Goal: Task Accomplishment & Management: Complete application form

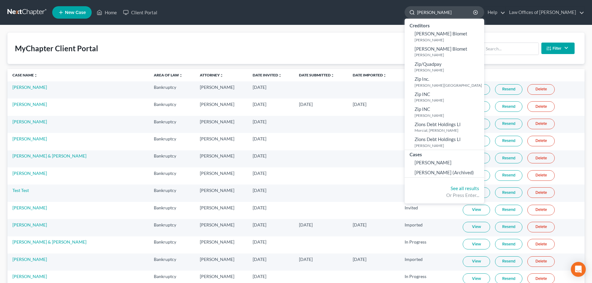
click at [465, 14] on input "[PERSON_NAME]" at bounding box center [445, 13] width 57 height 12
type input "ZimmermanArias"
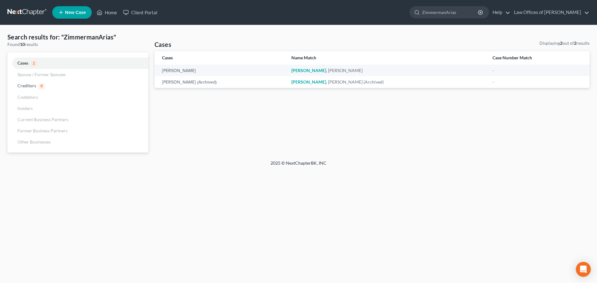
drag, startPoint x: 451, startPoint y: 13, endPoint x: 379, endPoint y: 16, distance: 72.2
click at [380, 16] on ul "New Case Home Client Portal ZimmermanArias - No Result - Creditors [PERSON_NAME…" at bounding box center [320, 12] width 537 height 16
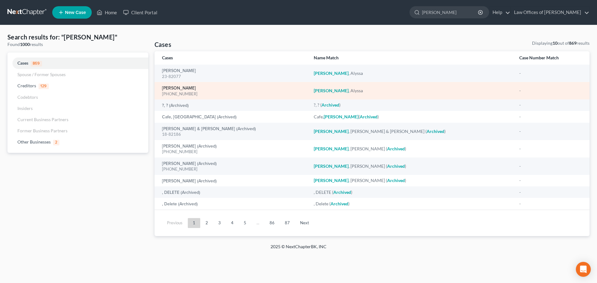
type input "[PERSON_NAME]"
click at [165, 88] on link "[PERSON_NAME]" at bounding box center [179, 88] width 34 height 4
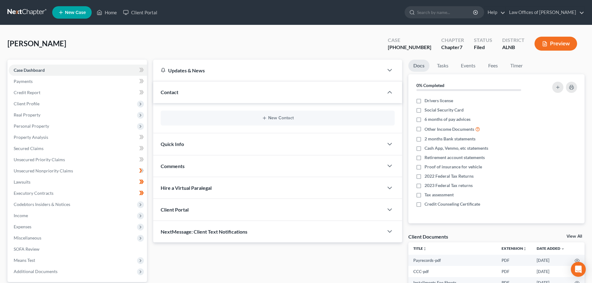
click at [574, 235] on link "View All" at bounding box center [575, 236] width 16 height 4
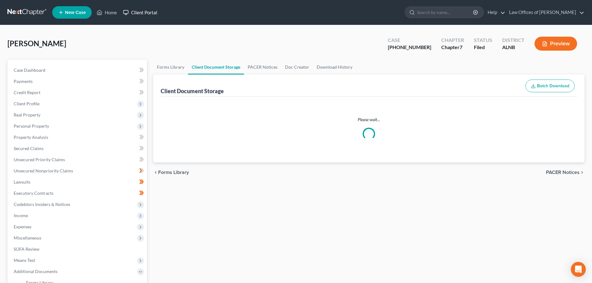
select select "23"
select select "5"
select select "19"
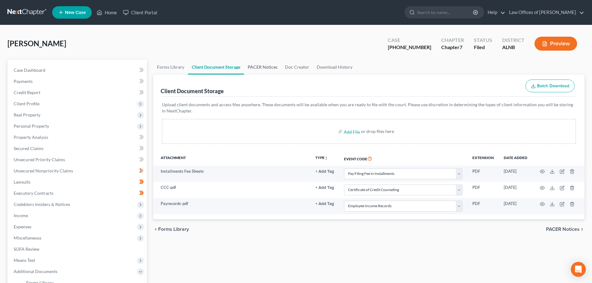
click at [259, 67] on link "PACER Notices" at bounding box center [262, 67] width 37 height 15
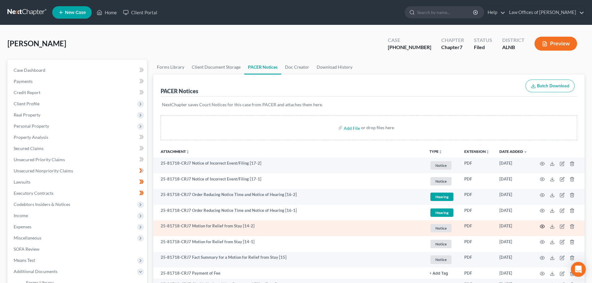
click at [542, 227] on circle "button" at bounding box center [542, 226] width 1 height 1
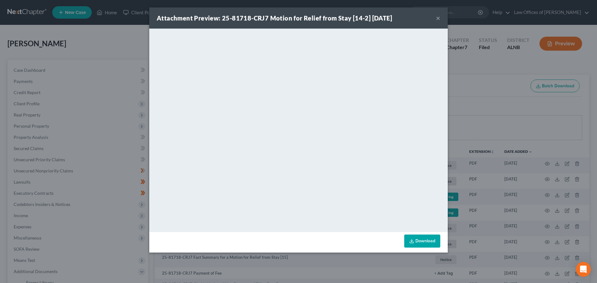
click at [437, 17] on button "×" at bounding box center [438, 17] width 4 height 7
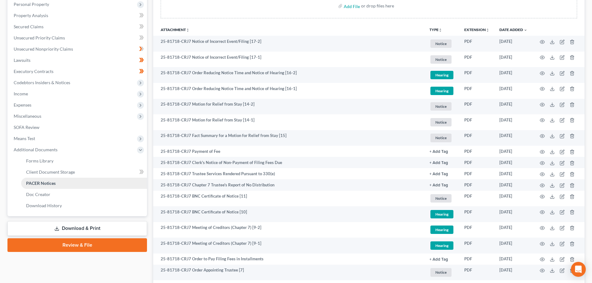
scroll to position [124, 0]
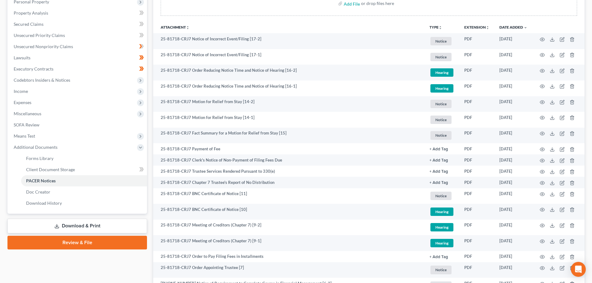
drag, startPoint x: 82, startPoint y: 243, endPoint x: 587, endPoint y: 198, distance: 507.3
click at [82, 243] on link "Review & File" at bounding box center [77, 243] width 140 height 14
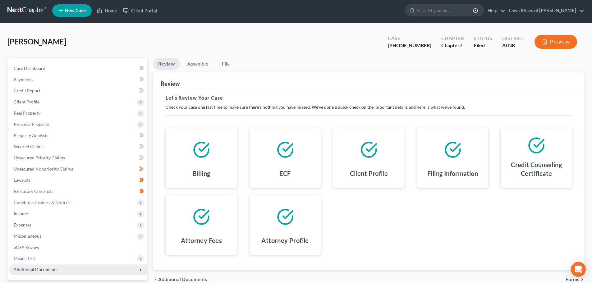
scroll to position [58, 0]
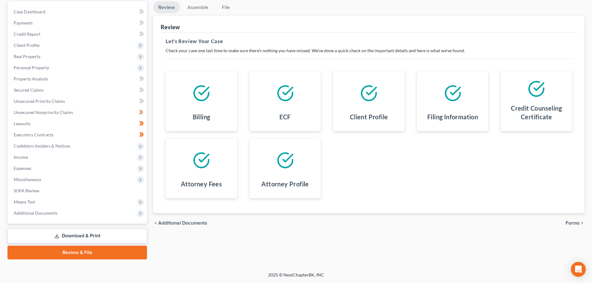
click at [69, 236] on link "Download & Print" at bounding box center [77, 236] width 140 height 15
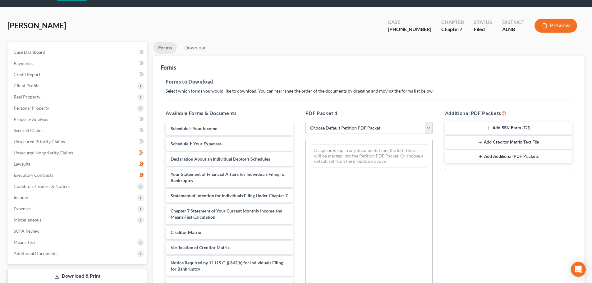
scroll to position [7, 0]
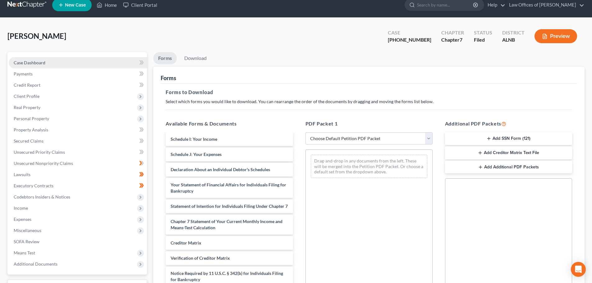
click at [36, 61] on span "Case Dashboard" at bounding box center [30, 62] width 32 height 5
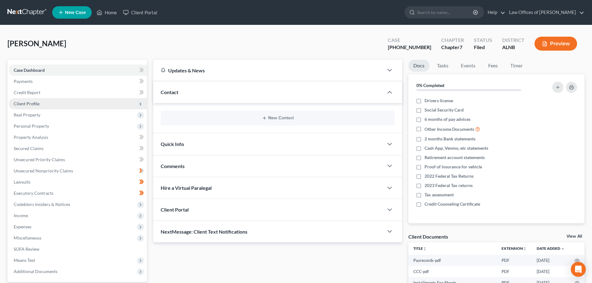
click at [36, 103] on span "Client Profile" at bounding box center [27, 103] width 26 height 5
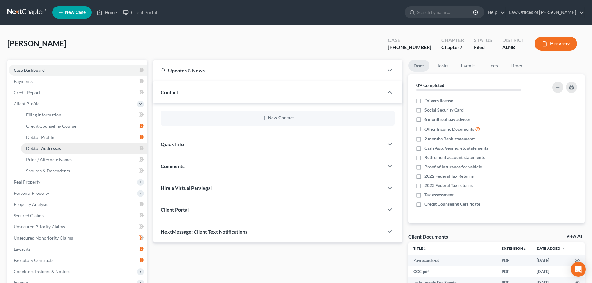
click at [49, 148] on span "Debtor Addresses" at bounding box center [43, 148] width 35 height 5
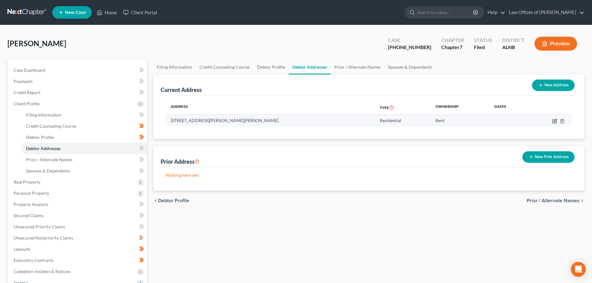
click at [555, 122] on icon "button" at bounding box center [555, 121] width 5 height 5
select select "0"
select select "44"
select select "0"
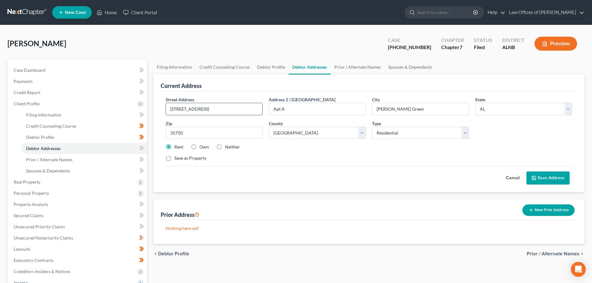
click at [181, 109] on input "[STREET_ADDRESS]" at bounding box center [214, 109] width 96 height 12
click at [225, 109] on input "[STREET_ADDRESS]" at bounding box center [214, 109] width 96 height 12
type input "[STREET_ADDRESS]"
click at [546, 179] on button "Save Address" at bounding box center [548, 178] width 43 height 13
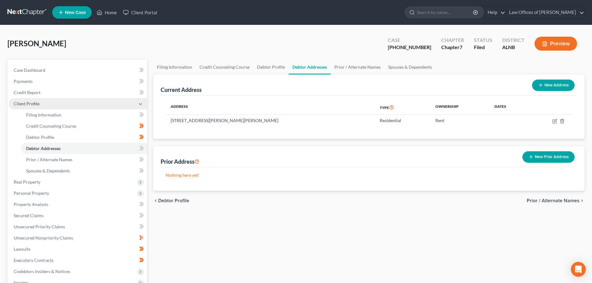
click at [139, 103] on icon at bounding box center [140, 104] width 5 height 5
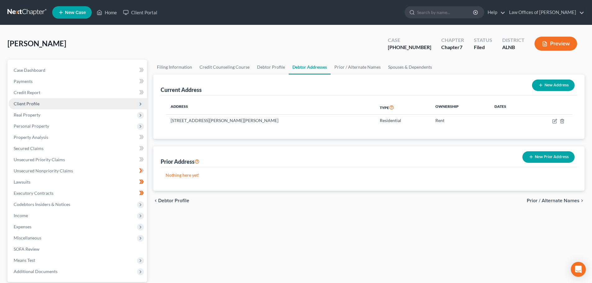
drag, startPoint x: 452, startPoint y: 14, endPoint x: 453, endPoint y: 19, distance: 5.1
click at [452, 14] on input "search" at bounding box center [445, 13] width 57 height 12
type input "Cook"
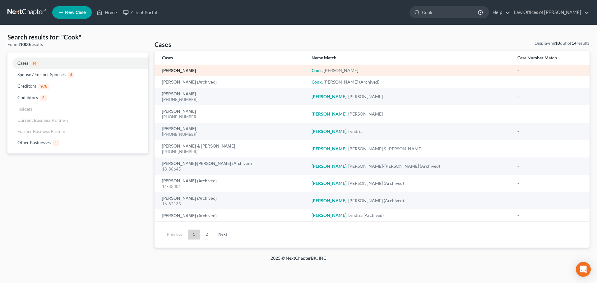
click at [180, 70] on link "[PERSON_NAME]" at bounding box center [179, 71] width 34 height 4
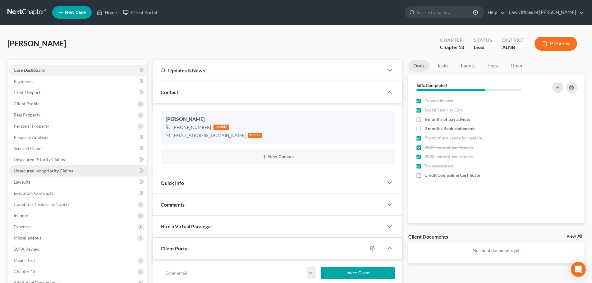
click at [60, 171] on span "Unsecured Nonpriority Claims" at bounding box center [43, 170] width 59 height 5
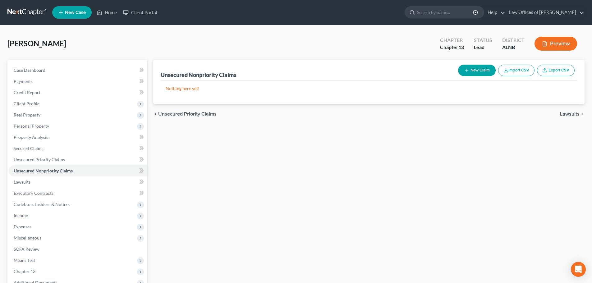
click at [328, 40] on div "[PERSON_NAME] Upgraded Chapter Chapter 13 Status Lead District ALNB Preview" at bounding box center [296, 46] width 578 height 27
click at [44, 72] on span "Case Dashboard" at bounding box center [30, 69] width 32 height 5
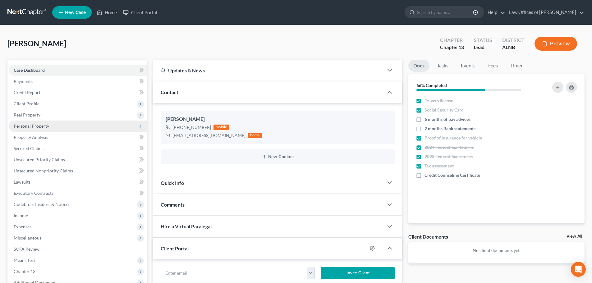
drag, startPoint x: 67, startPoint y: 125, endPoint x: 82, endPoint y: 123, distance: 14.5
click at [67, 125] on span "Personal Property" at bounding box center [78, 126] width 138 height 11
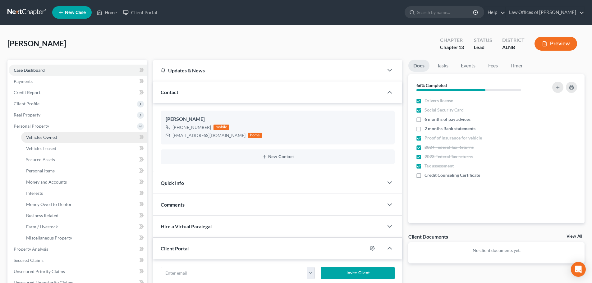
click at [64, 137] on link "Vehicles Owned" at bounding box center [84, 137] width 126 height 11
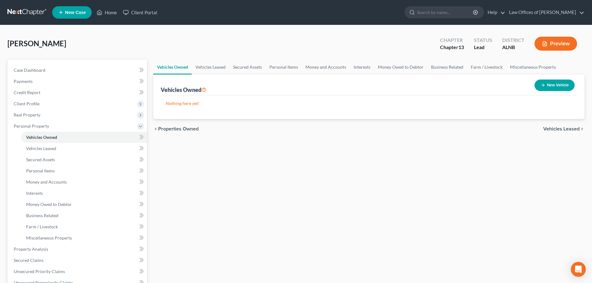
click at [548, 88] on button "New Vehicle" at bounding box center [555, 86] width 40 height 12
select select "0"
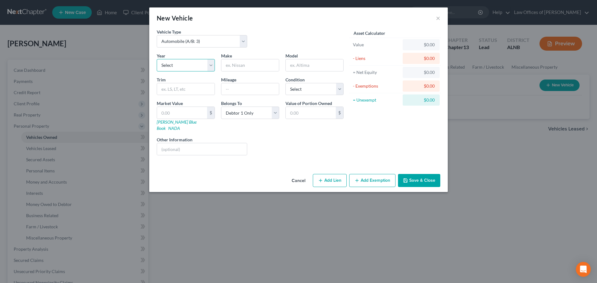
click at [209, 65] on select "Select 2026 2025 2024 2023 2022 2021 2020 2019 2018 2017 2016 2015 2014 2013 20…" at bounding box center [186, 65] width 58 height 12
select select "20"
click at [157, 59] on select "Select 2026 2025 2024 2023 2022 2021 2020 2019 2018 2017 2016 2015 2014 2013 20…" at bounding box center [186, 65] width 58 height 12
click at [259, 63] on input "text" at bounding box center [250, 65] width 58 height 12
type input "Dodge"
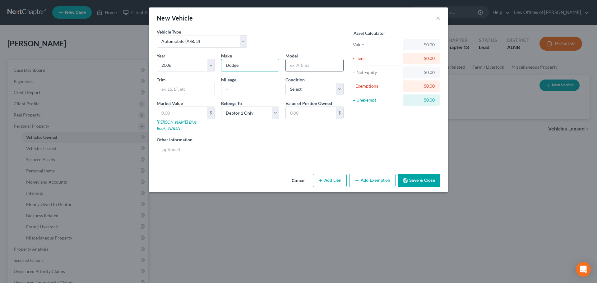
click at [299, 64] on input "text" at bounding box center [315, 65] width 58 height 12
type input "Challenger"
click at [340, 90] on select "Select Excellent Very Good Good Fair Poor" at bounding box center [314, 89] width 58 height 12
select select "4"
click at [285, 83] on select "Select Excellent Very Good Good Fair Poor" at bounding box center [314, 89] width 58 height 12
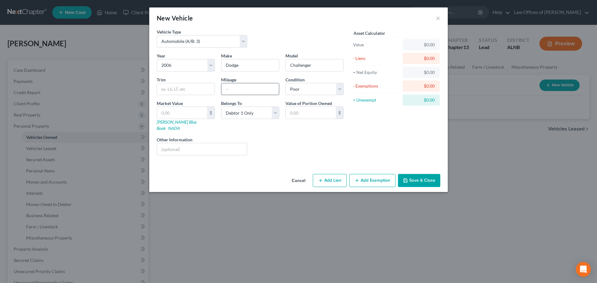
click at [246, 88] on input "text" at bounding box center [250, 89] width 58 height 12
type input "200000"
click at [207, 143] on input "text" at bounding box center [202, 149] width 90 height 12
type input "Does Not Run - Motor Seized and body damage"
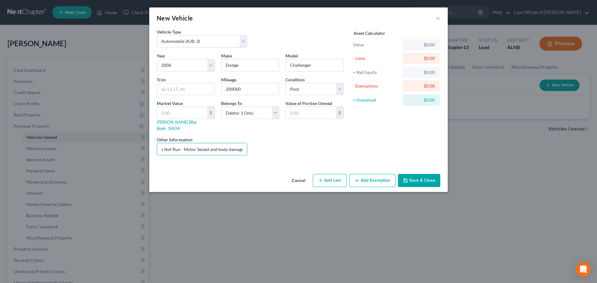
click at [422, 174] on button "Save & Close" at bounding box center [419, 180] width 42 height 13
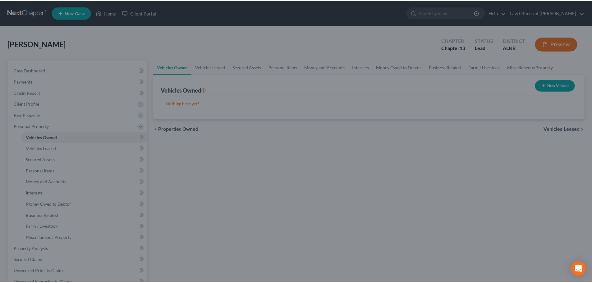
scroll to position [0, 0]
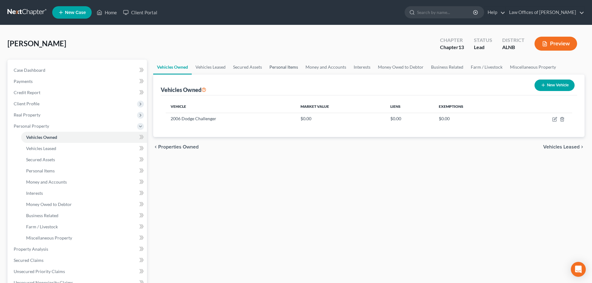
click at [294, 67] on link "Personal Items" at bounding box center [284, 67] width 36 height 15
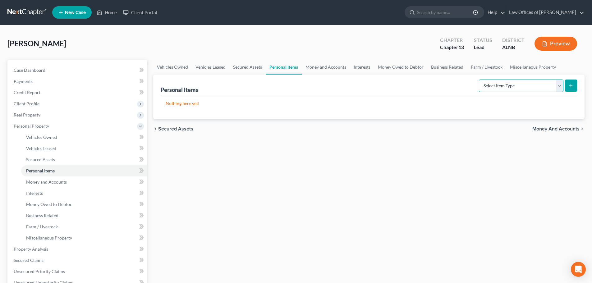
click at [560, 89] on select "Select Item Type Clothing (A/B: 11) Collectibles Of Value (A/B: 8) Electronics …" at bounding box center [521, 86] width 85 height 12
select select "clothing"
click at [480, 80] on select "Select Item Type Clothing (A/B: 11) Collectibles Of Value (A/B: 8) Electronics …" at bounding box center [521, 86] width 85 height 12
click at [289, 38] on div "[PERSON_NAME] Upgraded Chapter Chapter 13 Status Lead District ALNB Preview" at bounding box center [296, 46] width 578 height 27
click at [140, 126] on icon at bounding box center [140, 126] width 5 height 5
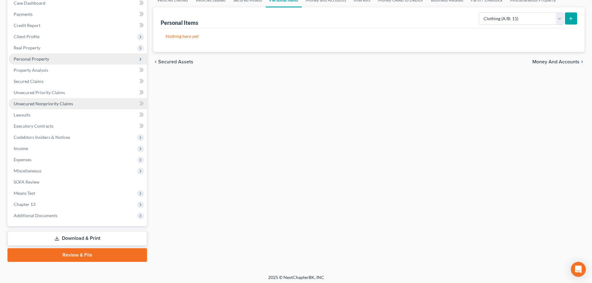
scroll to position [70, 0]
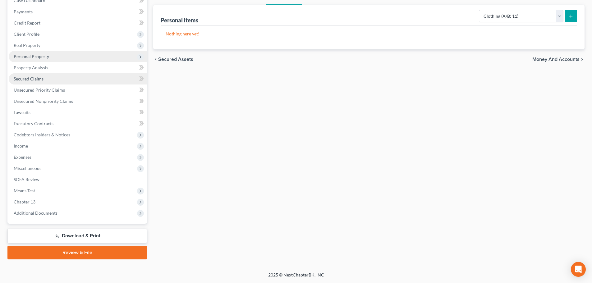
drag, startPoint x: 50, startPoint y: 79, endPoint x: 118, endPoint y: 81, distance: 67.5
click at [50, 79] on link "Secured Claims" at bounding box center [78, 78] width 138 height 11
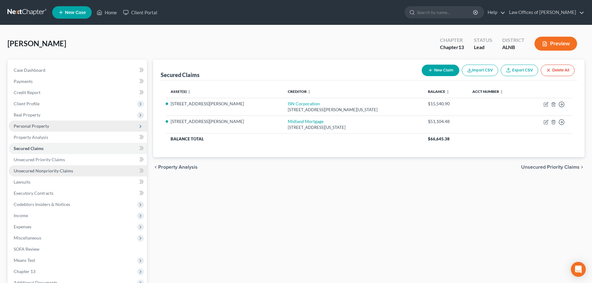
click at [62, 172] on span "Unsecured Nonpriority Claims" at bounding box center [43, 170] width 59 height 5
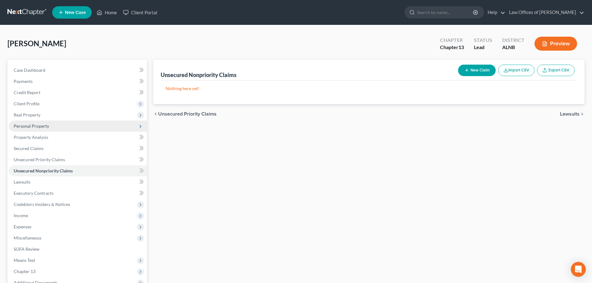
click at [470, 71] on button "New Claim" at bounding box center [477, 71] width 38 height 12
select select "0"
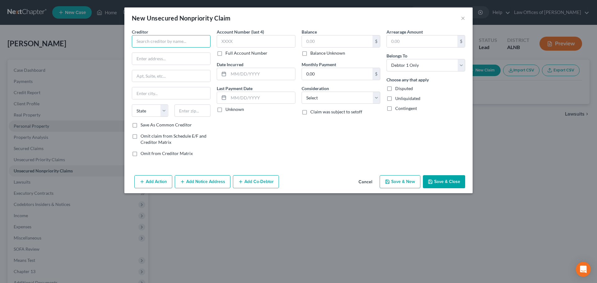
click at [198, 42] on input "text" at bounding box center [171, 41] width 79 height 12
click at [149, 53] on div "Fingerhut" at bounding box center [169, 52] width 65 height 6
type input "Fingerhut"
type input "[STREET_ADDRESS]"
type input "Saint Cloud"
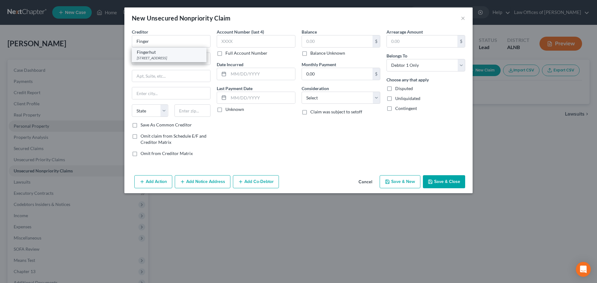
select select "24"
type input "56303"
click at [310, 54] on label "Balance Unknown" at bounding box center [327, 53] width 35 height 6
click at [313, 54] on input "Balance Unknown" at bounding box center [315, 52] width 4 height 4
checkbox input "true"
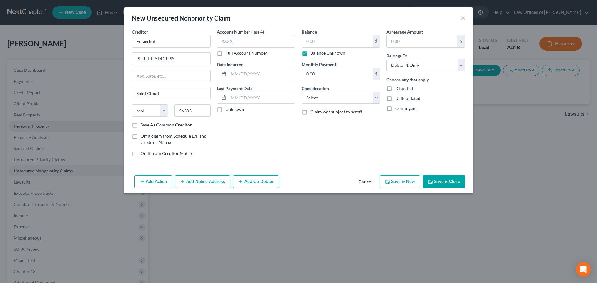
type input "0.00"
click at [202, 182] on button "Add Notice Address" at bounding box center [203, 181] width 56 height 13
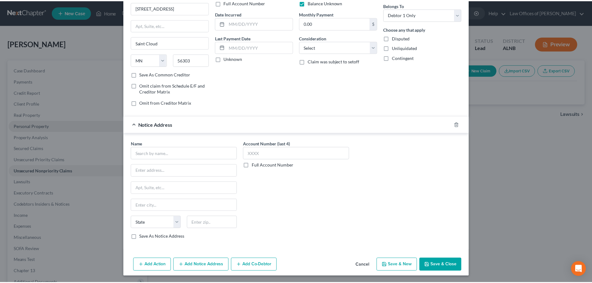
scroll to position [52, 0]
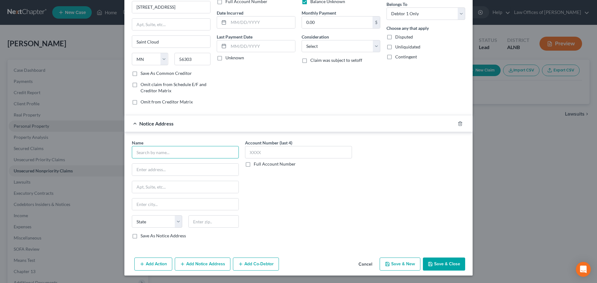
click at [221, 151] on input "text" at bounding box center [185, 152] width 107 height 12
click at [164, 152] on input "Resurgent [PERSON_NAME]" at bounding box center [185, 152] width 107 height 12
click at [168, 151] on input "Resurgent Debt" at bounding box center [185, 152] width 107 height 12
click at [161, 164] on div "Resurgent Capital Services" at bounding box center [169, 163] width 65 height 6
type input "Resurgent Capital Services"
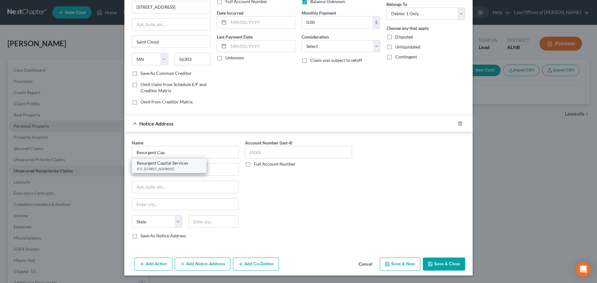
type input "P.O. Box 10587"
type input "[GEOGRAPHIC_DATA]"
select select "42"
type input "29603-0587"
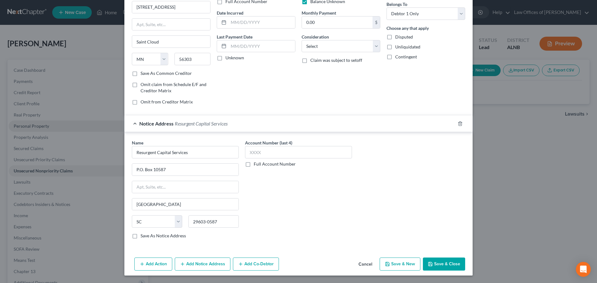
drag, startPoint x: 443, startPoint y: 261, endPoint x: 409, endPoint y: 251, distance: 35.1
click at [443, 262] on button "Save & Close" at bounding box center [444, 264] width 42 height 13
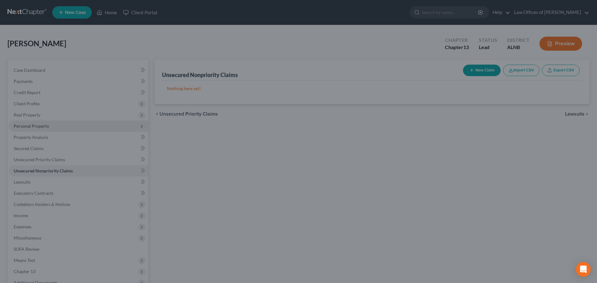
scroll to position [0, 0]
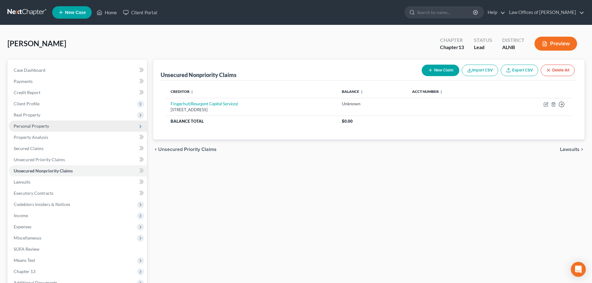
click at [443, 71] on button "New Claim" at bounding box center [441, 71] width 38 height 12
select select "0"
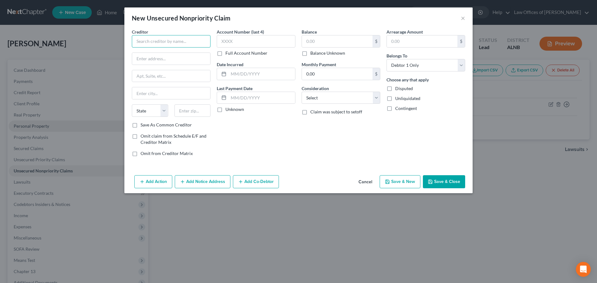
click at [196, 39] on input "text" at bounding box center [171, 41] width 79 height 12
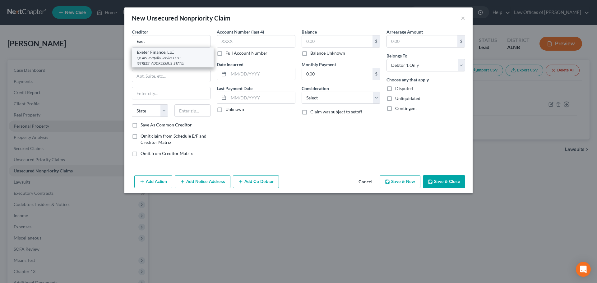
click at [162, 53] on div "Exeter Finance, LLC" at bounding box center [173, 52] width 72 height 6
type input "Exeter Finance, LLC"
type input "c/o AIS Portfolio Services LLC"
type input "[STREET_ADDRESS] Dept APS"
type input "[US_STATE][GEOGRAPHIC_DATA]"
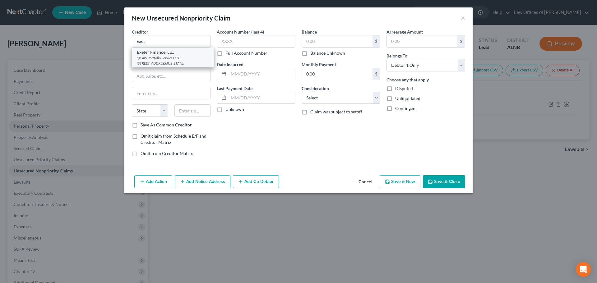
select select "37"
type input "73118"
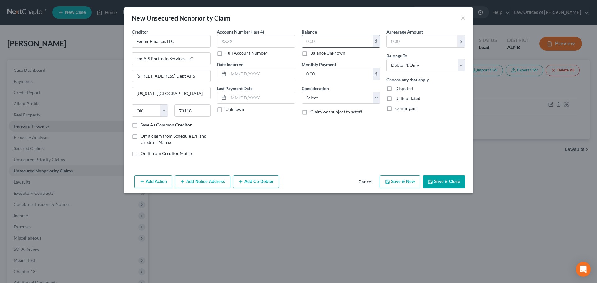
click at [329, 42] on input "text" at bounding box center [337, 41] width 71 height 12
type input "8,000.00"
click at [201, 180] on button "Add Notice Address" at bounding box center [203, 181] width 56 height 13
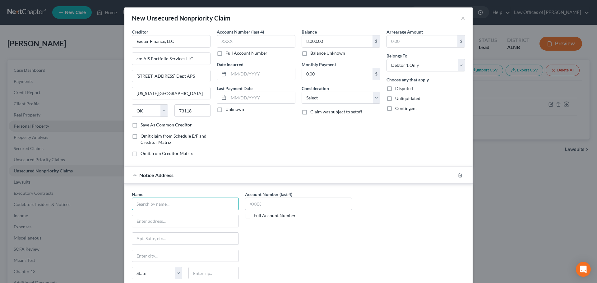
click at [189, 203] on input "text" at bounding box center [185, 204] width 107 height 12
type input "Unifin"
click at [189, 223] on input "text" at bounding box center [185, 222] width 106 height 12
click at [149, 222] on input "PO Box1608" at bounding box center [185, 222] width 106 height 12
type input "PO Box 1608"
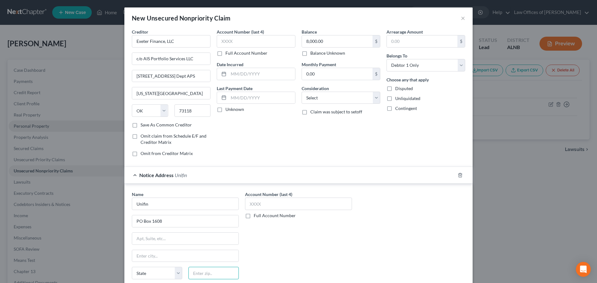
click at [206, 272] on input "text" at bounding box center [213, 273] width 50 height 12
type input "60076"
type input "Skokie"
select select "14"
click at [320, 246] on div "Account Number (last 4) Full Account Number" at bounding box center [298, 243] width 113 height 104
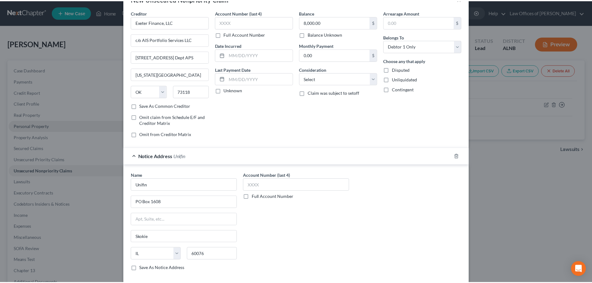
scroll to position [52, 0]
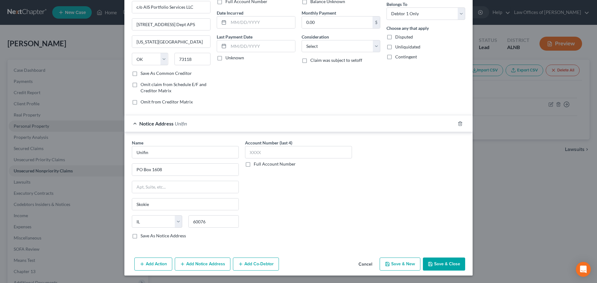
click at [440, 266] on button "Save & Close" at bounding box center [444, 264] width 42 height 13
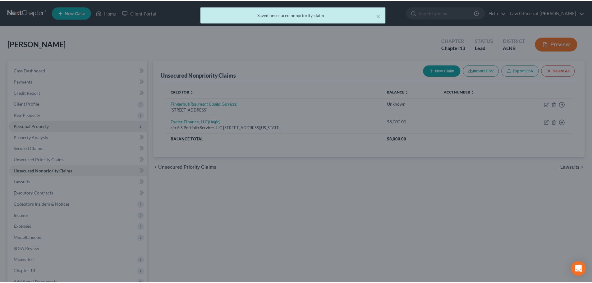
scroll to position [0, 0]
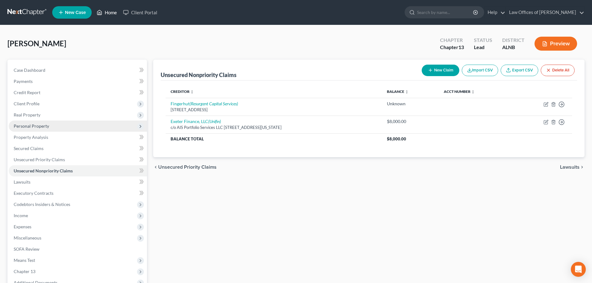
drag, startPoint x: 109, startPoint y: 12, endPoint x: 257, endPoint y: 31, distance: 148.6
click at [109, 12] on link "Home" at bounding box center [107, 12] width 26 height 11
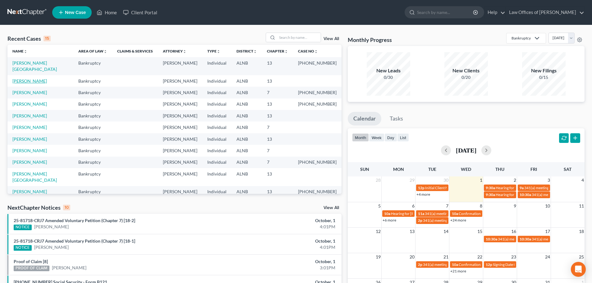
drag, startPoint x: 34, startPoint y: 74, endPoint x: 38, endPoint y: 75, distance: 3.5
click at [34, 78] on link "[PERSON_NAME]" at bounding box center [29, 80] width 35 height 5
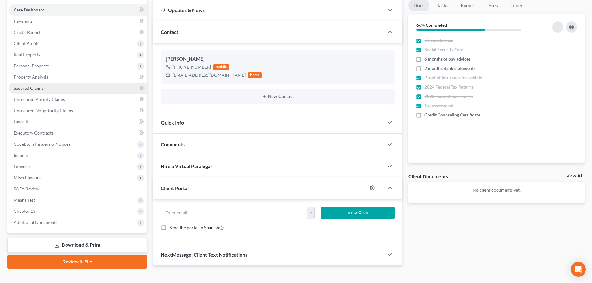
scroll to position [62, 0]
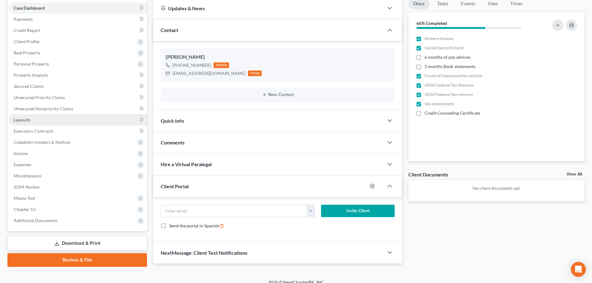
click at [35, 123] on link "Lawsuits" at bounding box center [78, 119] width 138 height 11
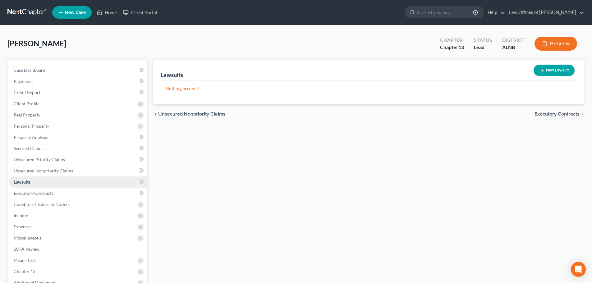
click at [27, 182] on span "Lawsuits" at bounding box center [22, 181] width 17 height 5
click at [36, 195] on span "Executory Contracts" at bounding box center [34, 193] width 40 height 5
click at [15, 183] on span "Lawsuits" at bounding box center [22, 181] width 17 height 5
click at [548, 70] on button "New Lawsuit" at bounding box center [554, 71] width 41 height 12
select select "0"
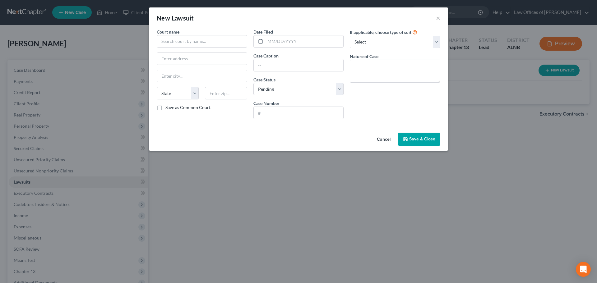
click at [384, 139] on button "Cancel" at bounding box center [384, 139] width 24 height 12
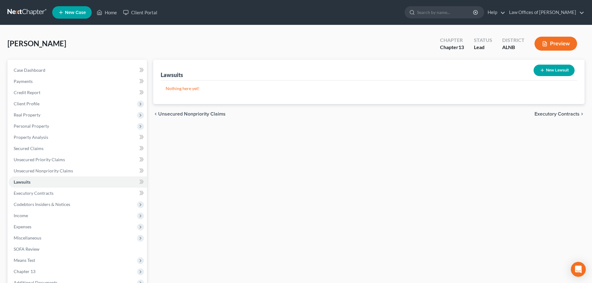
scroll to position [70, 0]
